Goal: Information Seeking & Learning: Check status

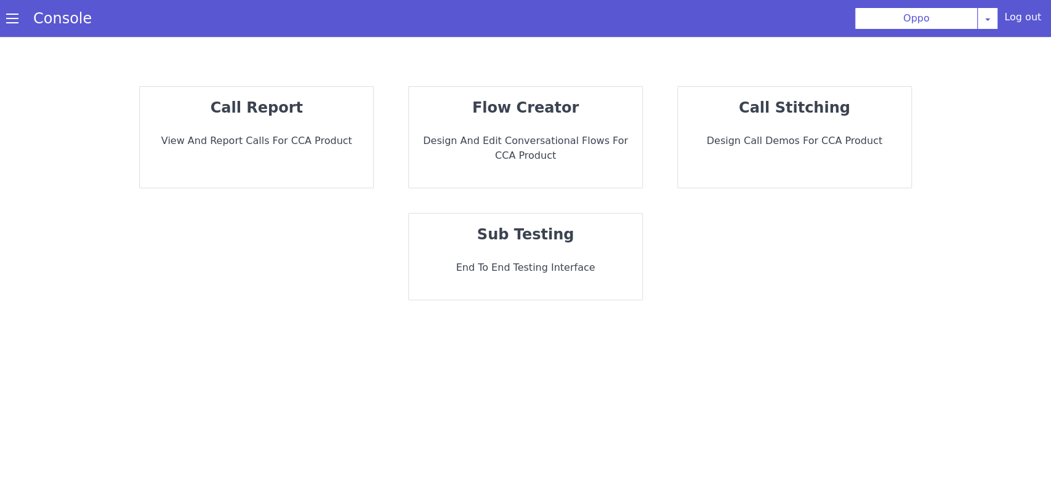
click at [270, 142] on p "View and report calls for CCA Product" at bounding box center [257, 141] width 214 height 15
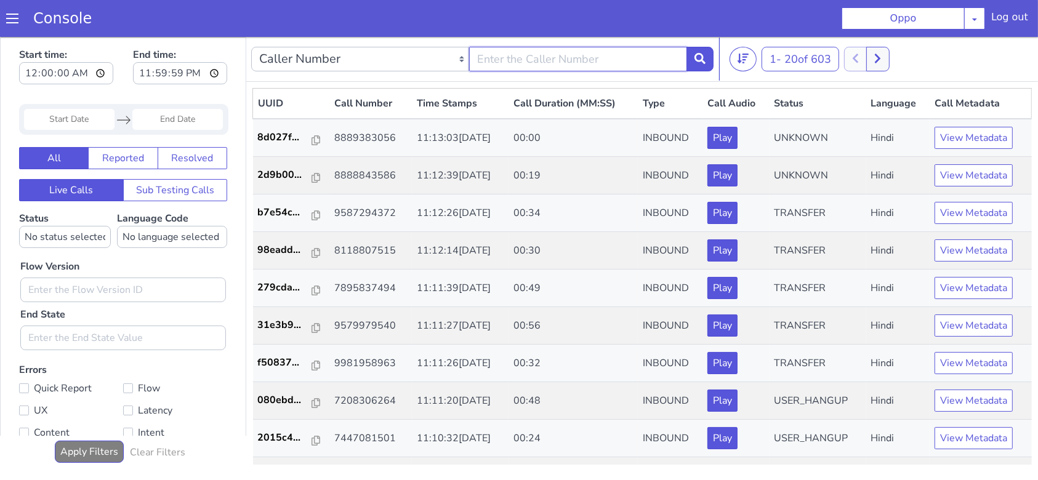
type input "9981958963"
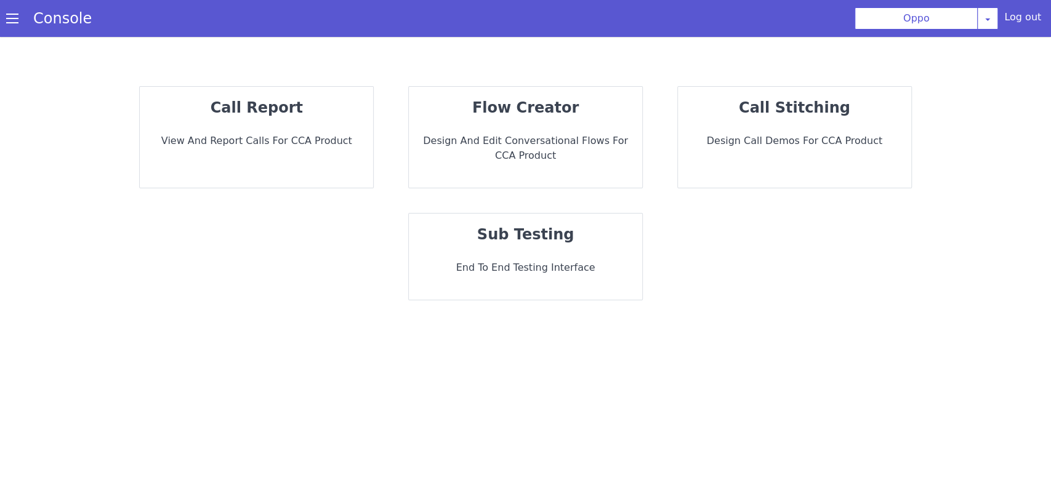
click at [310, 122] on div "call report View and report calls for CCA Product" at bounding box center [256, 137] width 233 height 101
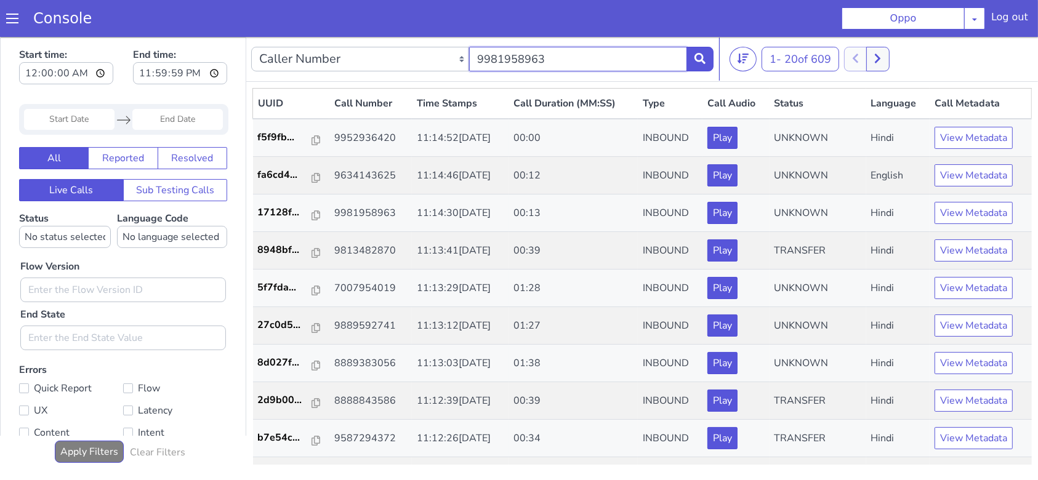
type input "9981958963"
